Goal: Register for event/course

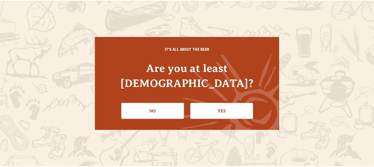
scroll to position [28, 0]
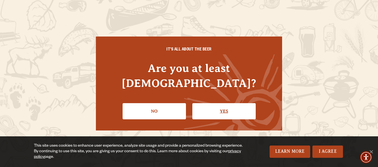
click at [217, 110] on link "Yes" at bounding box center [223, 111] width 63 height 16
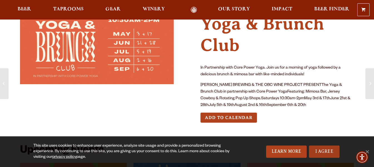
click at [321, 151] on link "I Agree" at bounding box center [324, 151] width 31 height 12
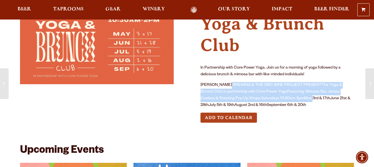
drag, startPoint x: 232, startPoint y: 85, endPoint x: 291, endPoint y: 96, distance: 59.8
click at [291, 96] on p "[PERSON_NAME] BREWING & THE OBC WINE PROJECT PRESENTThe Yoga & Brunch Club in p…" at bounding box center [277, 95] width 154 height 27
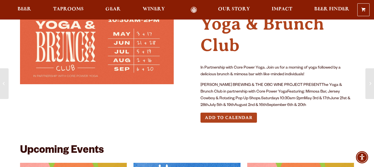
scroll to position [0, 0]
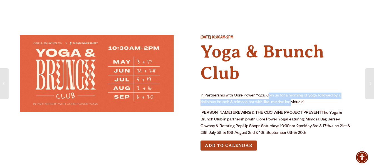
drag, startPoint x: 268, startPoint y: 94, endPoint x: 292, endPoint y: 103, distance: 25.6
click at [292, 103] on p "In Partnership with Core Power Yoga. Join us for a morning of yoga followed by …" at bounding box center [277, 98] width 154 height 13
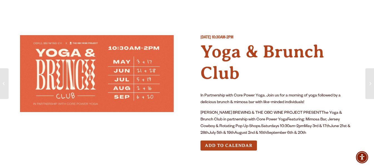
click at [98, 62] on img at bounding box center [97, 73] width 154 height 77
click at [246, 90] on div "Saturday September 20, 2025 10:30AM-2PM Yoga & Brunch Club In Partnership with …" at bounding box center [277, 97] width 154 height 124
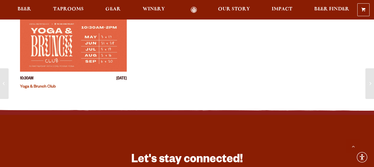
scroll to position [278, 0]
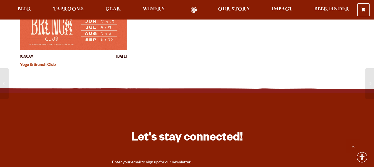
click at [78, 26] on img "View event details" at bounding box center [73, 23] width 107 height 53
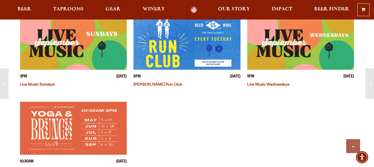
scroll to position [201, 0]
